Goal: Transaction & Acquisition: Download file/media

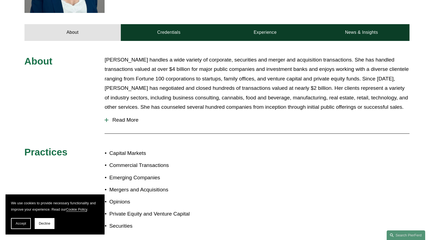
scroll to position [193, 0]
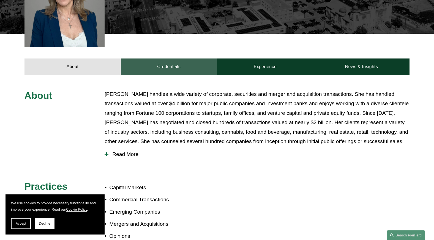
click at [154, 59] on link "Credentials" at bounding box center [169, 67] width 96 height 17
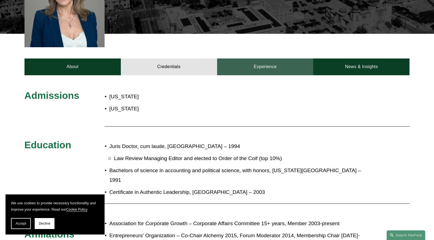
click at [256, 62] on link "Experience" at bounding box center [265, 67] width 96 height 17
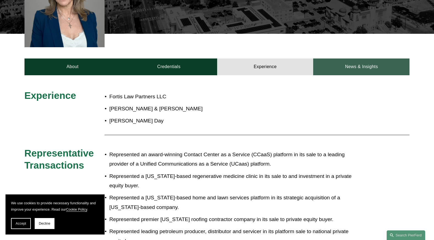
click at [349, 65] on link "News & Insights" at bounding box center [361, 67] width 96 height 17
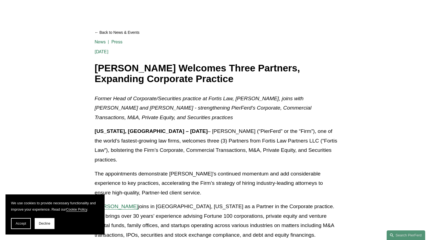
scroll to position [110, 0]
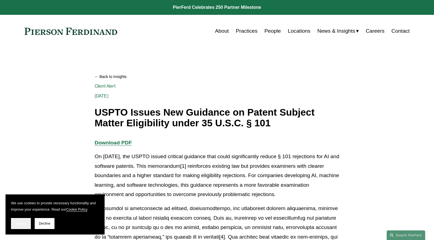
click at [20, 223] on span "Accept" at bounding box center [21, 224] width 10 height 4
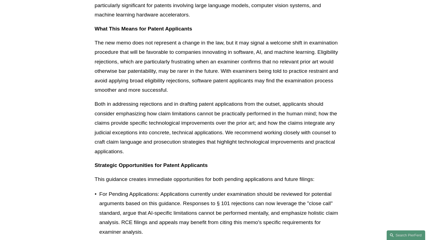
scroll to position [963, 0]
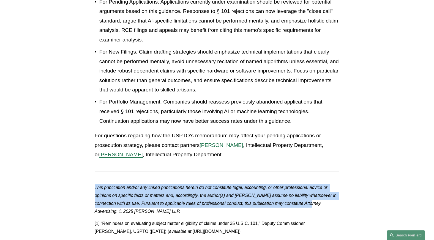
drag, startPoint x: 431, startPoint y: 188, endPoint x: 429, endPoint y: 151, distance: 37.2
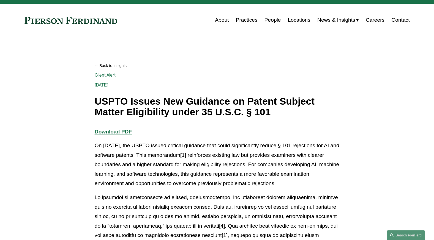
scroll to position [0, 0]
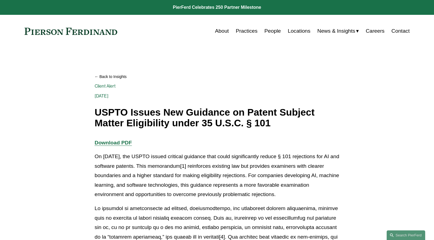
click at [121, 145] on strong "Download PDF" at bounding box center [113, 143] width 37 height 6
